Goal: Find contact information: Find contact information

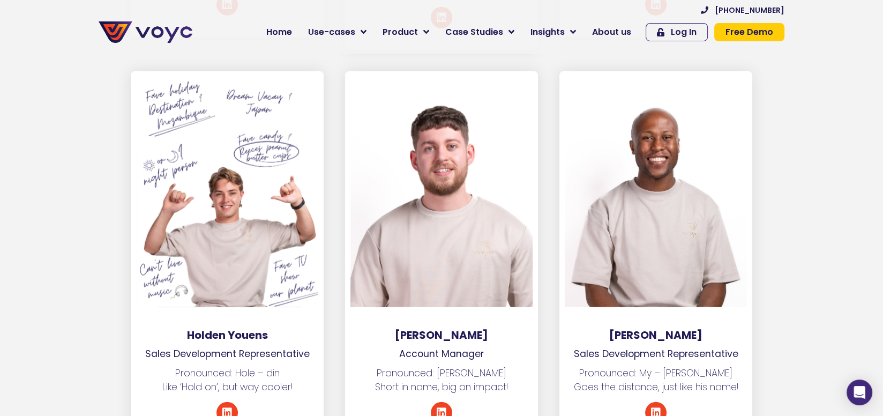
scroll to position [3857, 0]
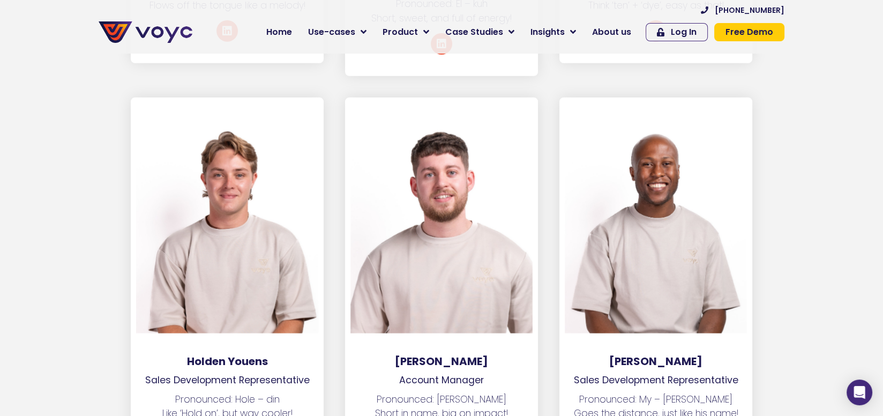
drag, startPoint x: 234, startPoint y: 319, endPoint x: 280, endPoint y: 319, distance: 46.1
click at [280, 355] on h3 "Holden Youens" at bounding box center [227, 361] width 193 height 13
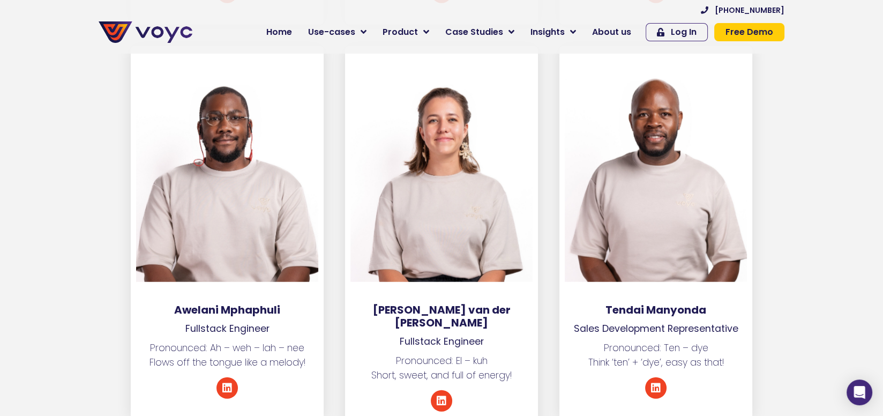
scroll to position [3482, 0]
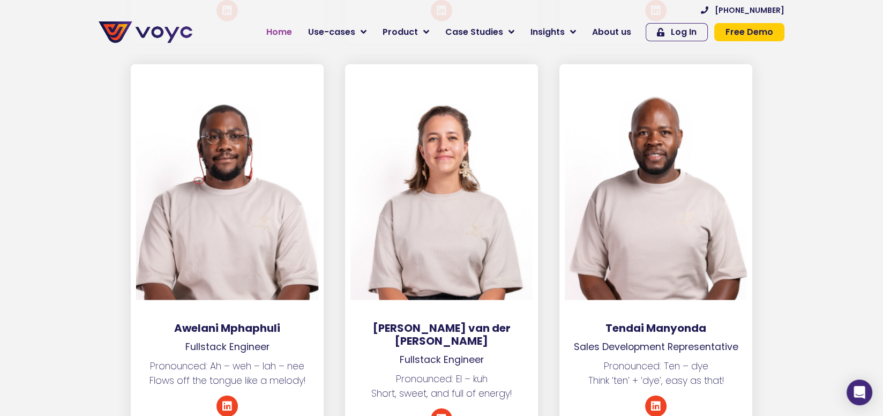
click at [300, 34] on link "Home" at bounding box center [279, 31] width 42 height 21
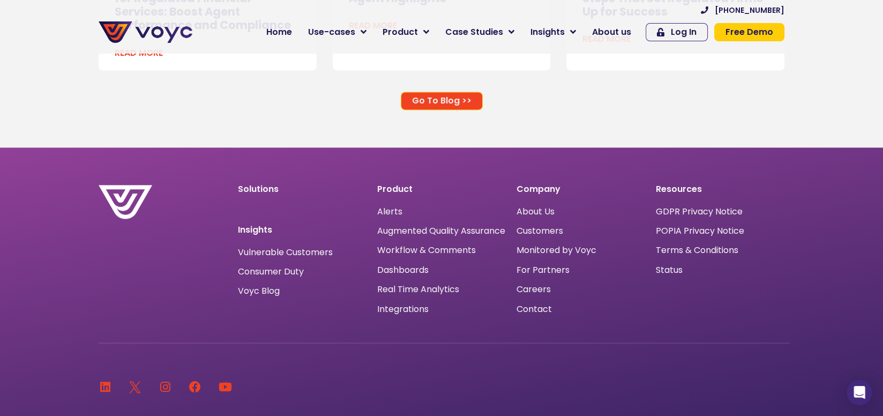
scroll to position [7017, 0]
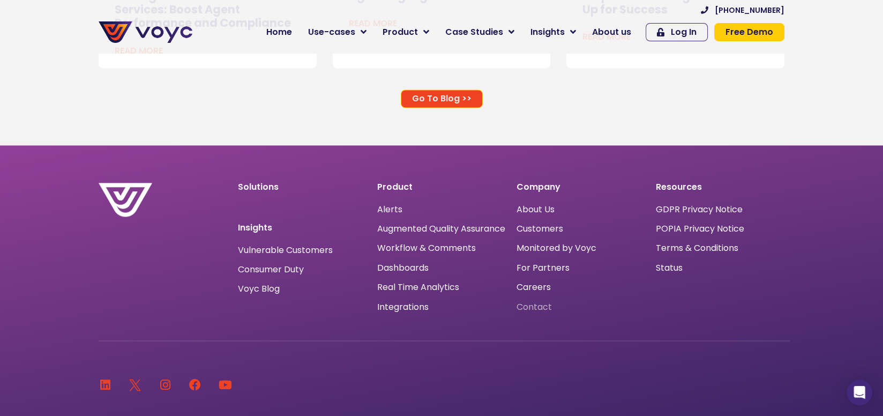
click at [537, 307] on span "Contact" at bounding box center [533, 307] width 35 height 0
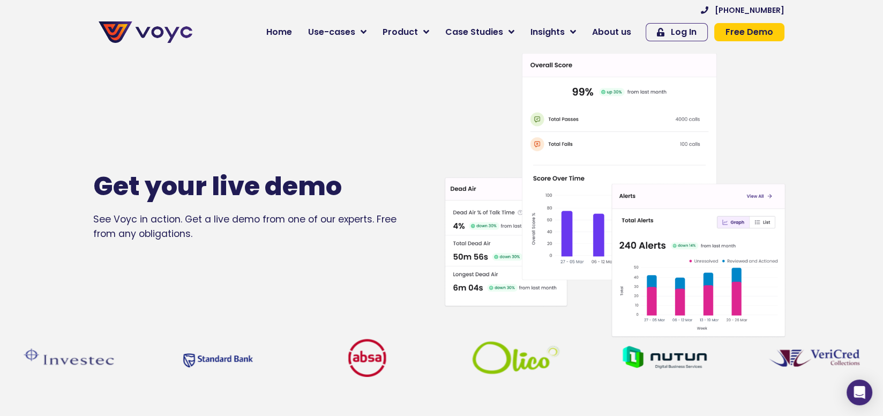
drag, startPoint x: 536, startPoint y: 95, endPoint x: 543, endPoint y: 132, distance: 37.5
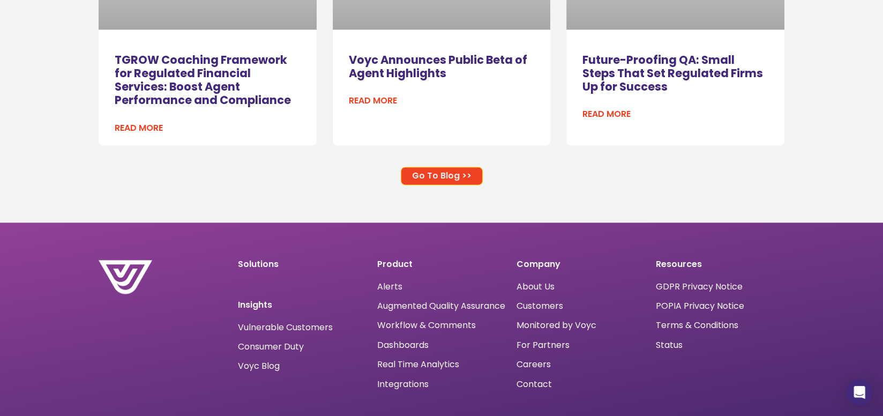
scroll to position [7063, 0]
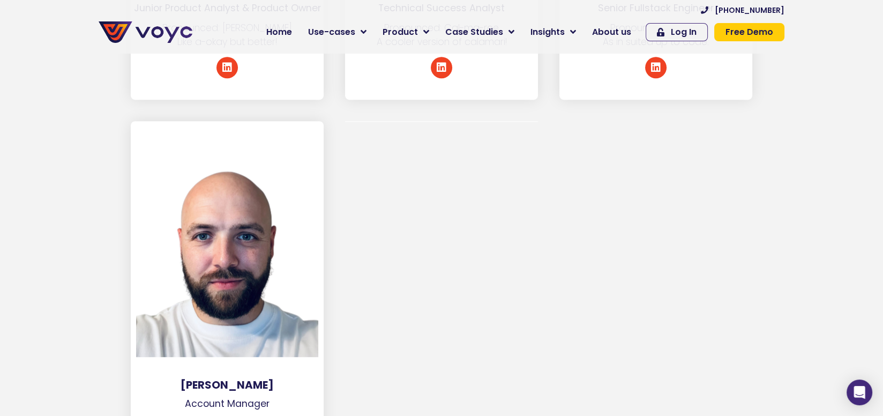
scroll to position [5876, 0]
